Goal: Navigation & Orientation: Find specific page/section

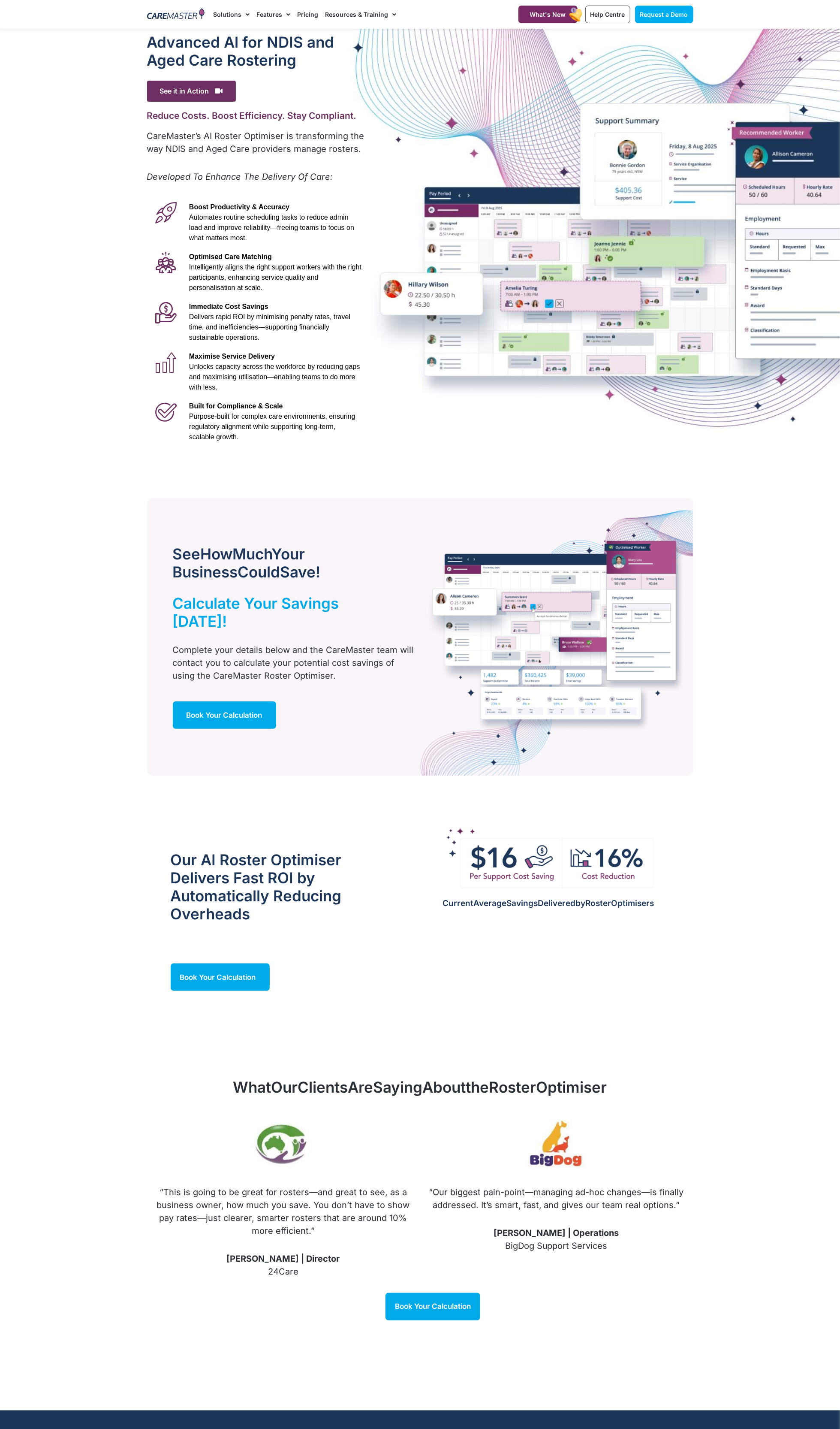
click at [618, 1399] on body "Skip to content Request a Demo Solutions AI Roster Optimiser NDIS Software for …" at bounding box center [420, 819] width 840 height 1638
click at [432, 1408] on body "Skip to content Request a Demo Solutions AI Roster Optimiser NDIS Software for …" at bounding box center [420, 819] width 840 height 1638
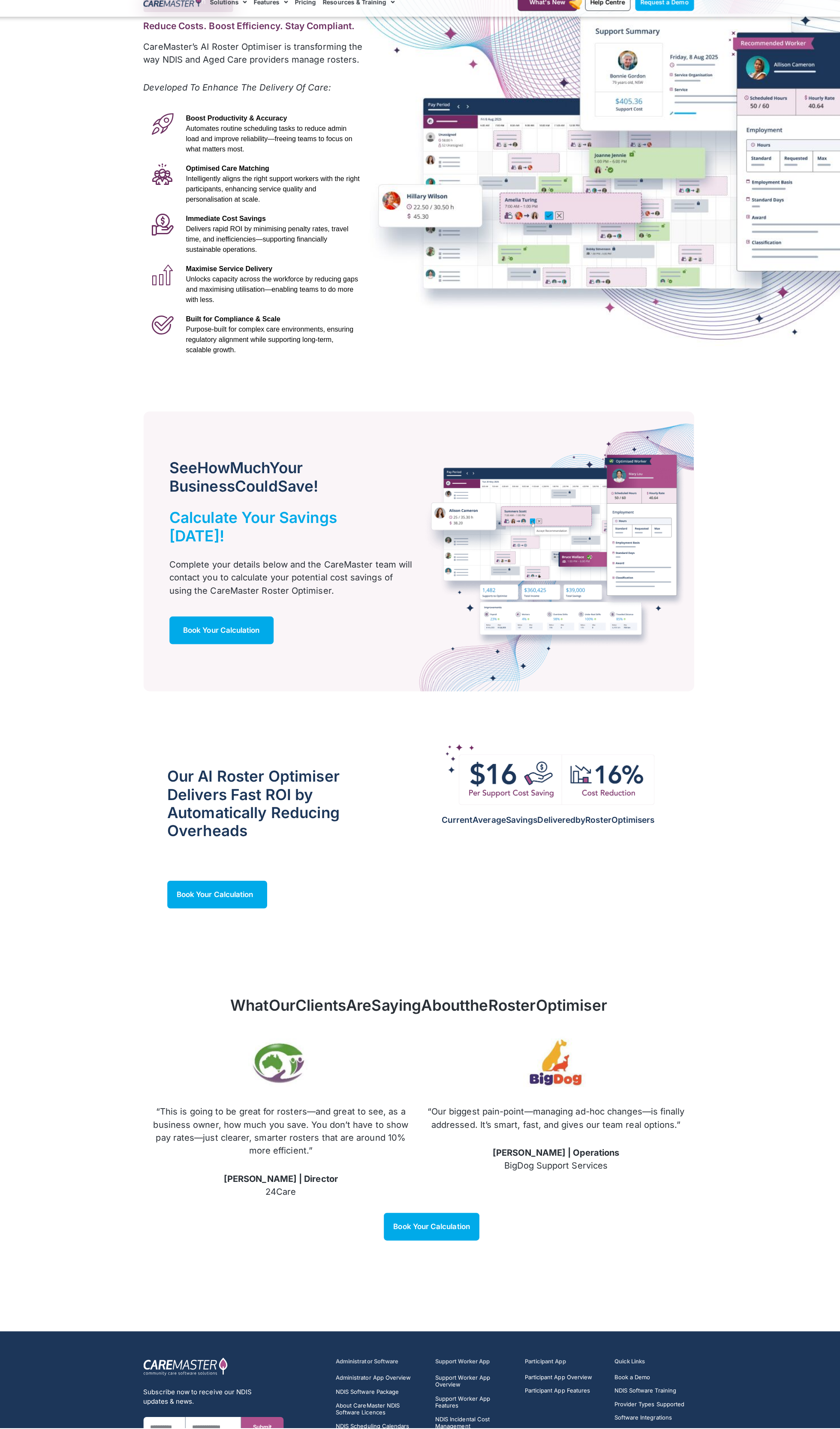
scroll to position [78, 0]
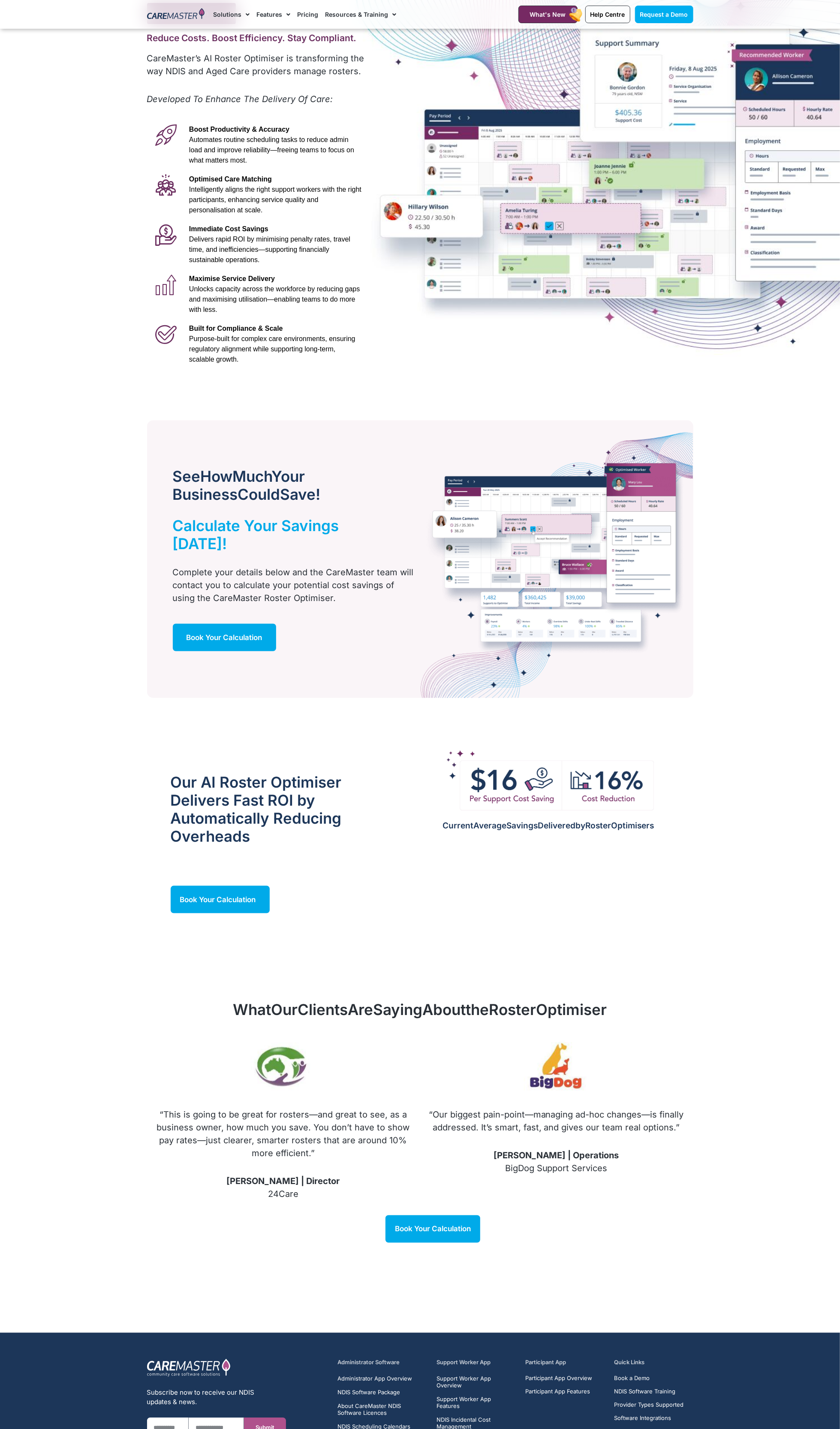
click at [338, 118] on div "Advanced Al for NDIS and Aged Care Rostering See it in Action Video Player [URL…" at bounding box center [256, 162] width 227 height 422
click at [665, 1428] on section "Subscribe now to receive our NDIS updates & news. First Name Email Submit CareM…" at bounding box center [420, 1423] width 840 height 181
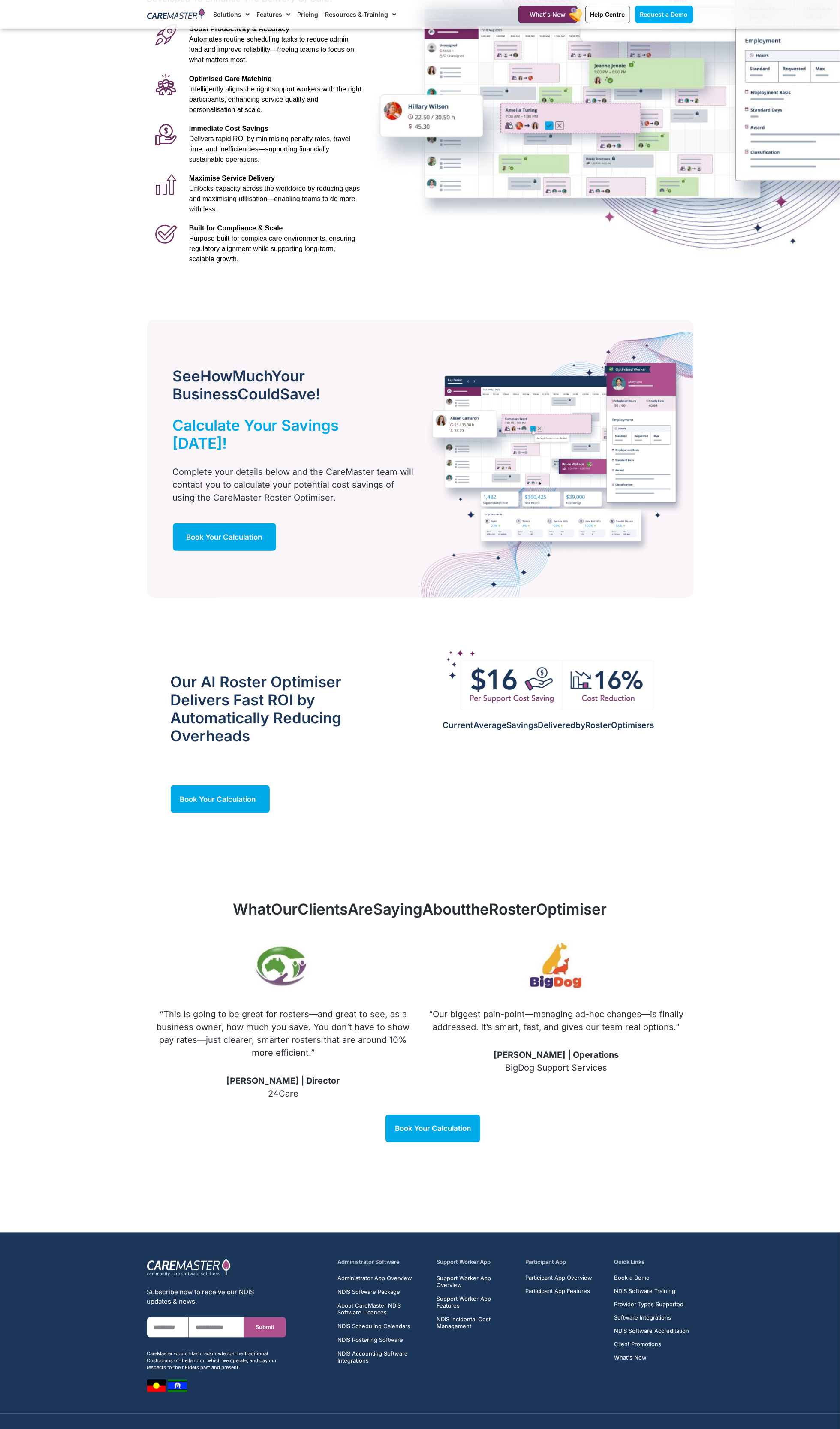
scroll to position [181, 0]
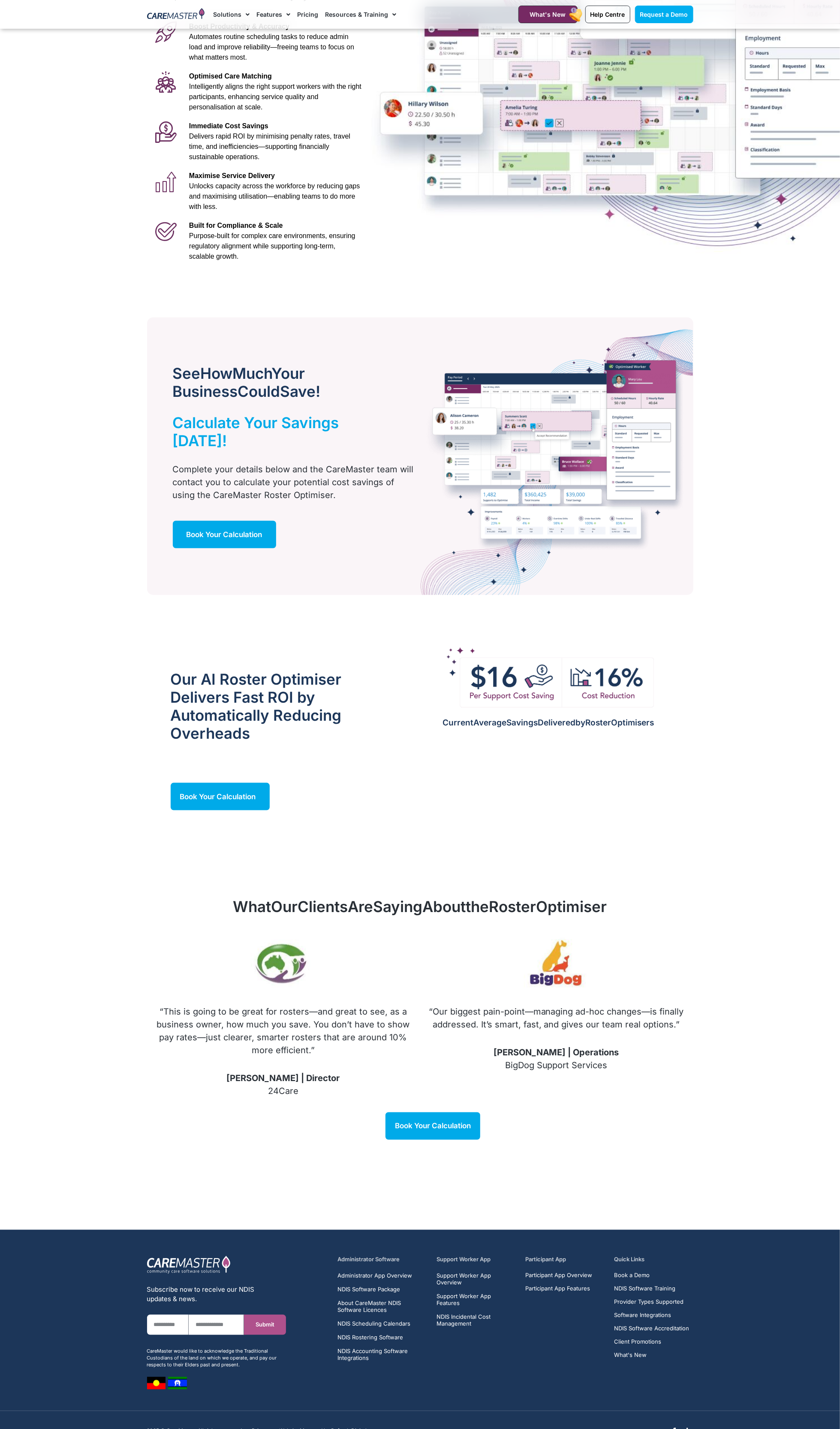
click at [543, 1367] on div "Administrator Software Administrator App Overview NDIS Software Package About C…" at bounding box center [515, 1322] width 364 height 143
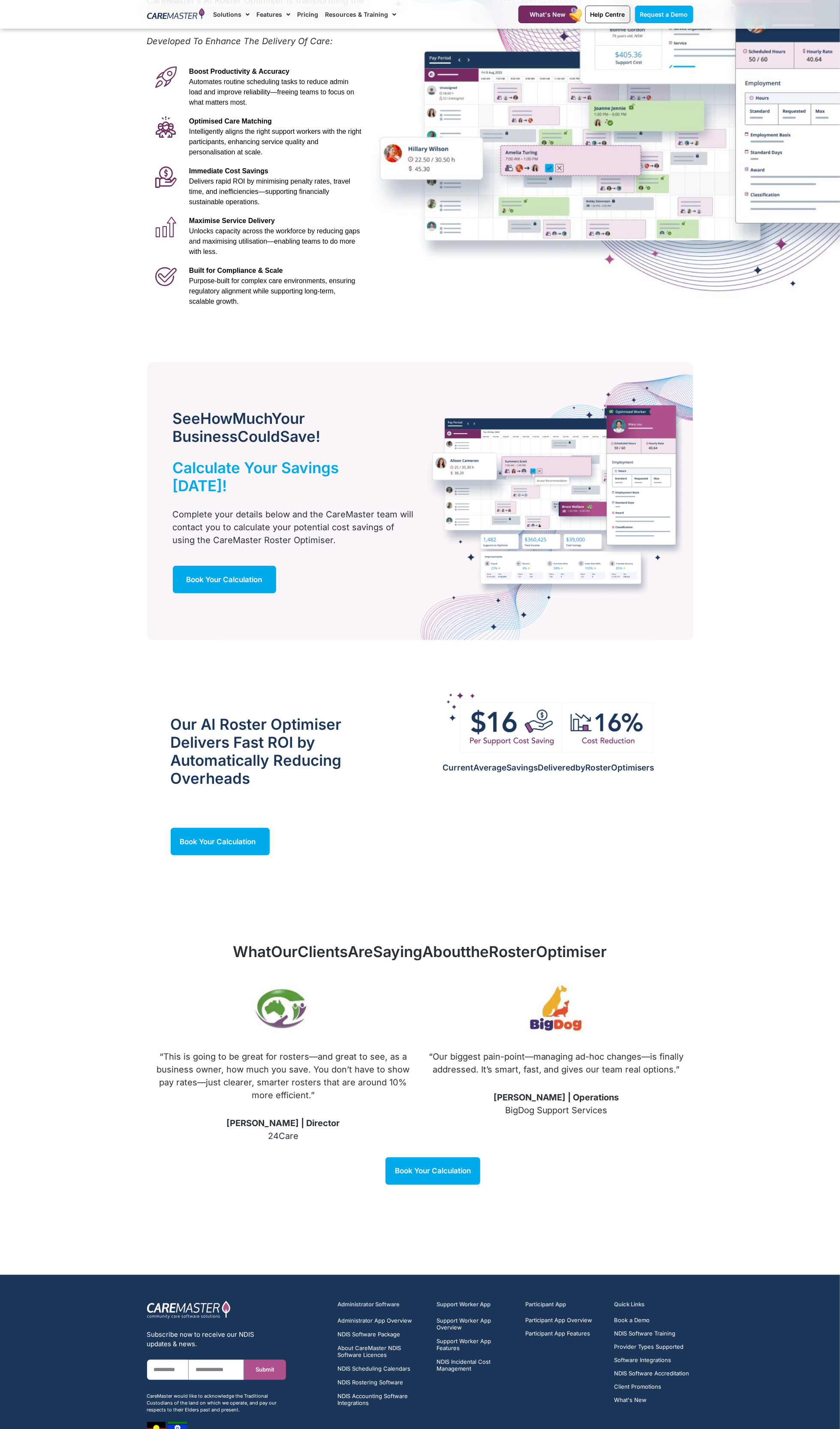
scroll to position [148, 0]
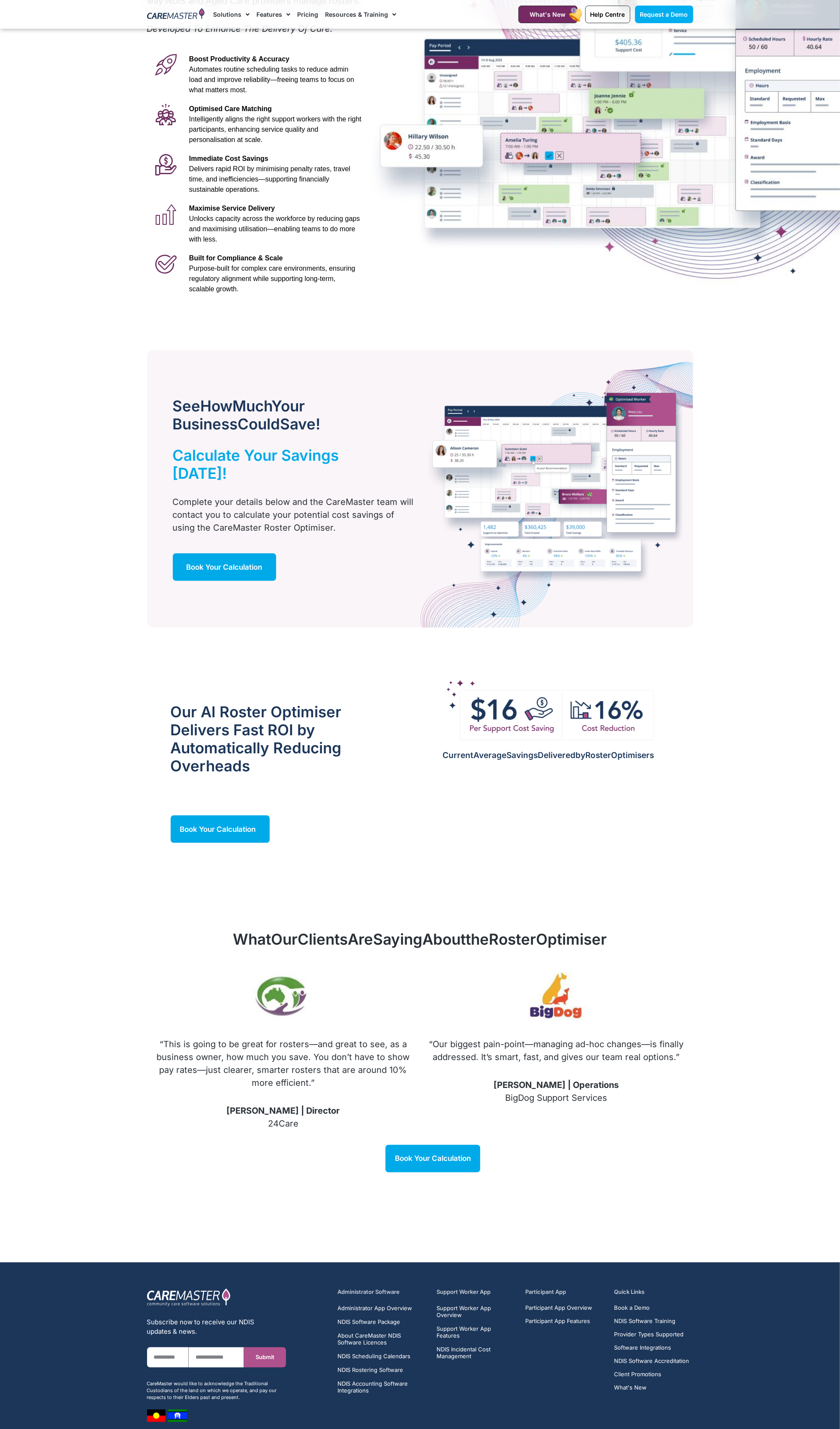
click at [687, 1425] on div "Administrator Software Administrator App Overview NDIS Software Package About C…" at bounding box center [515, 1355] width 364 height 143
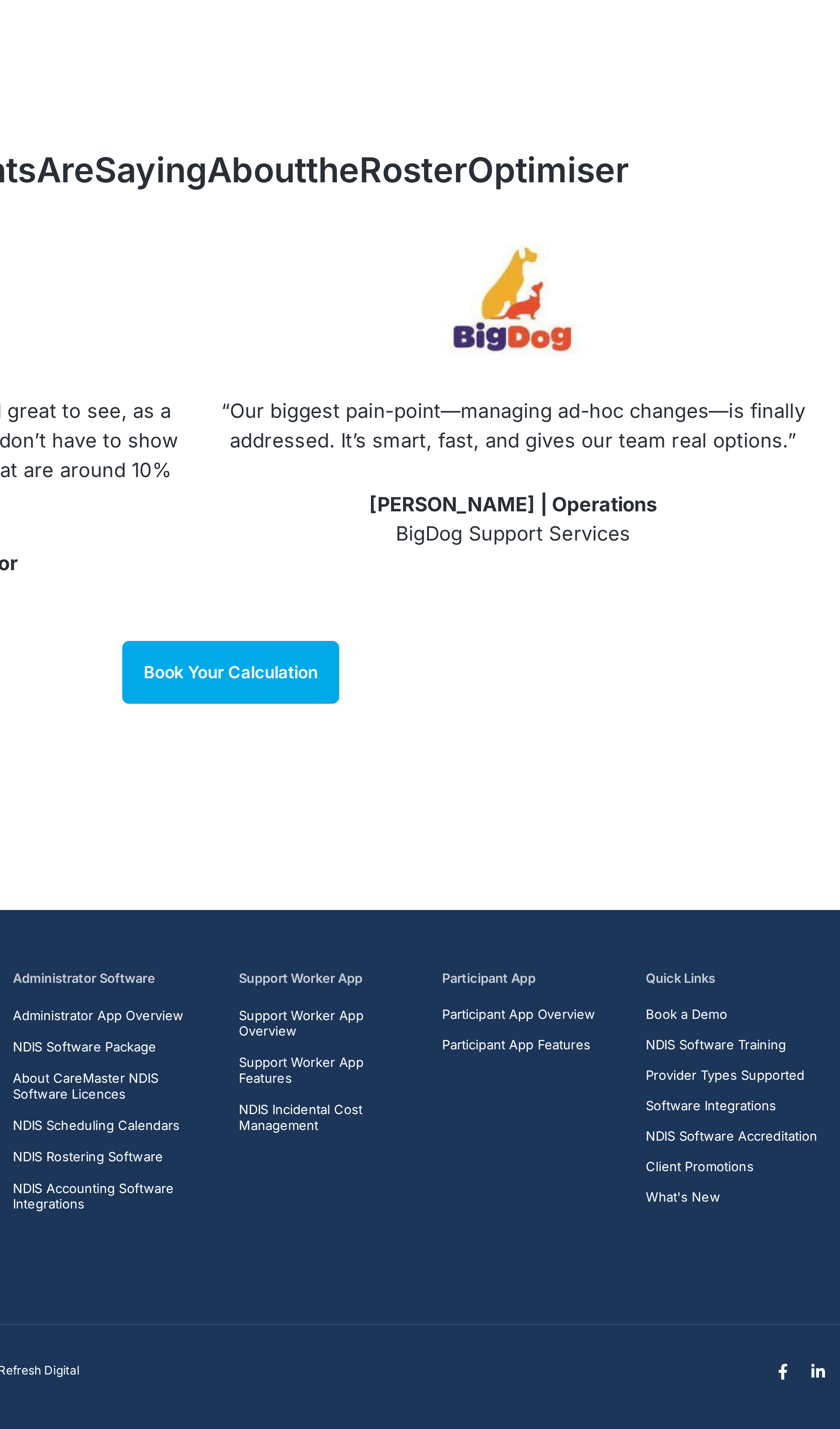
scroll to position [209, 0]
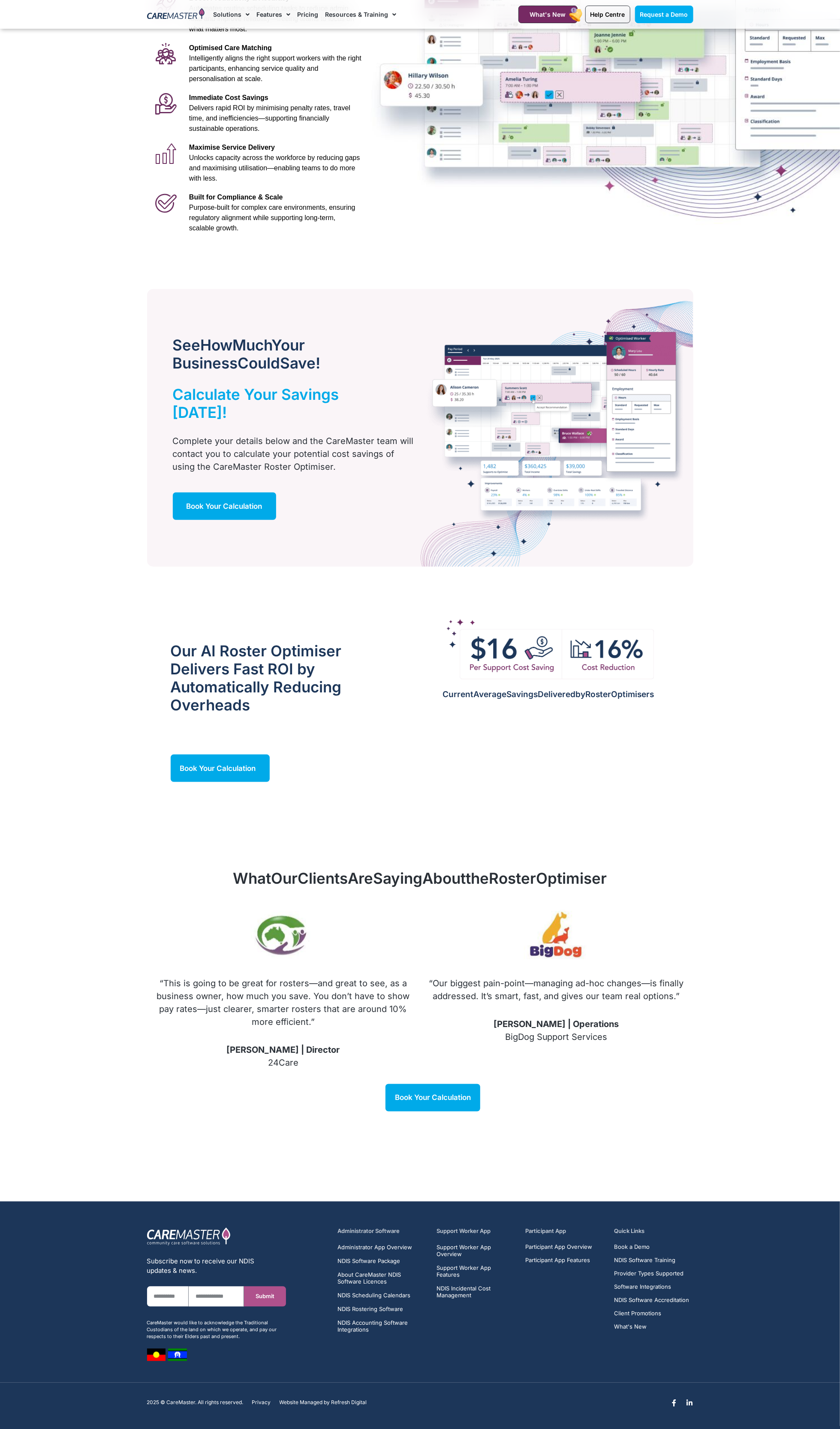
click at [433, 1410] on div "Facebook-f Linkedin-in" at bounding box center [563, 1405] width 267 height 20
click at [515, 1346] on div "Administrator Software Administrator App Overview NDIS Software Package About C…" at bounding box center [515, 1294] width 364 height 143
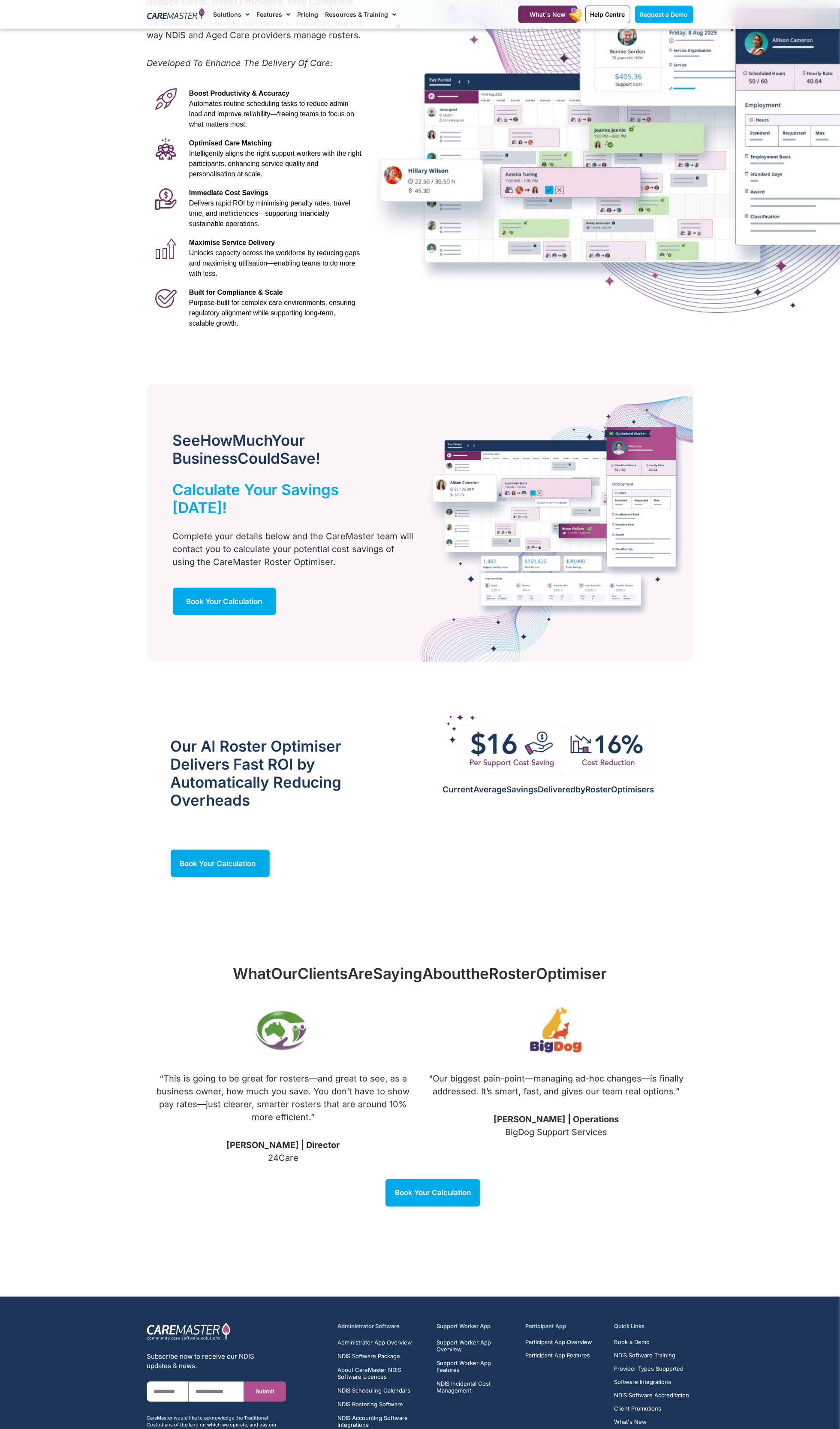
scroll to position [127, 0]
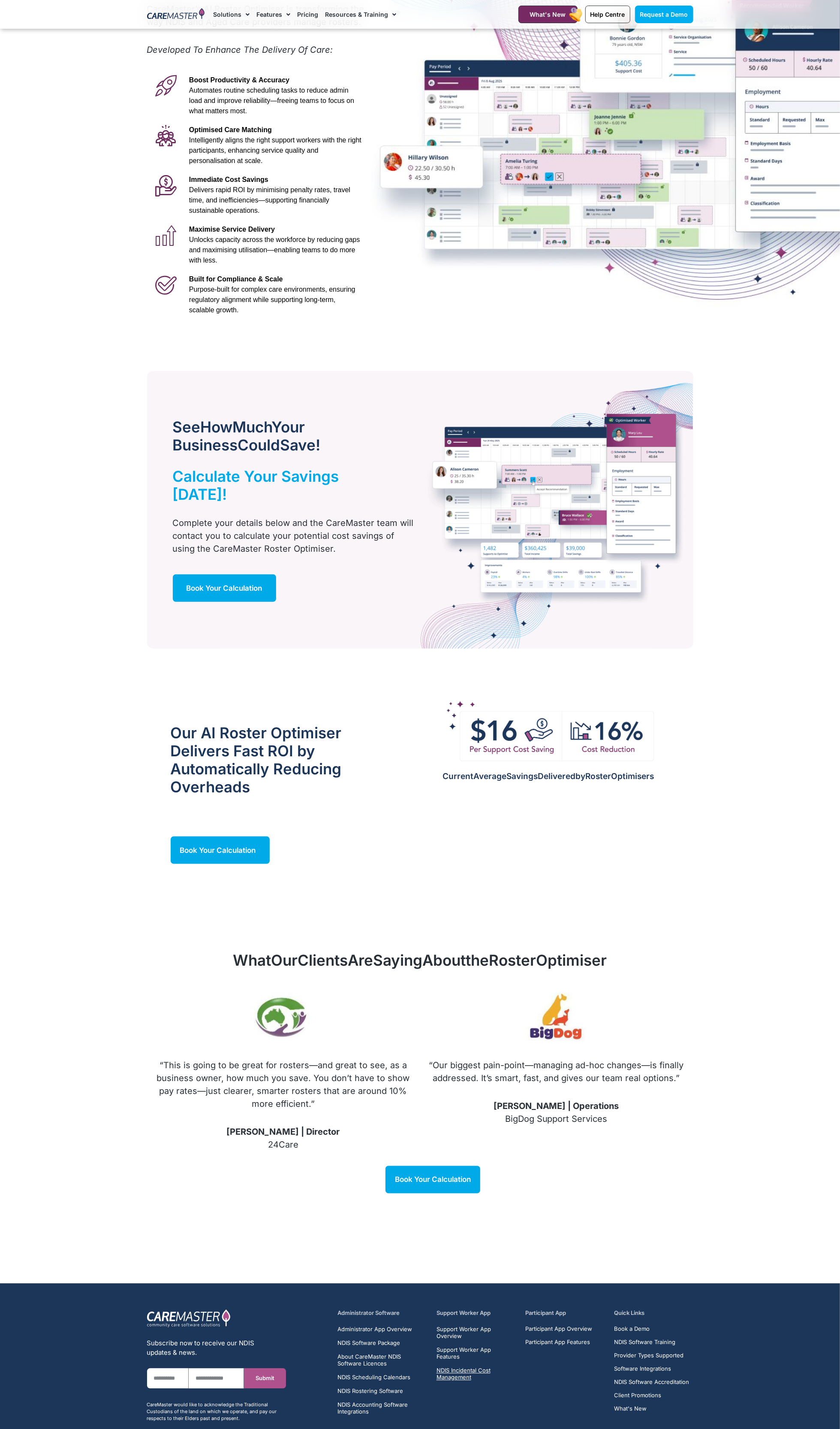
click at [514, 1367] on span "NDIS Incidental Cost Management" at bounding box center [475, 1374] width 79 height 14
